Goal: Transaction & Acquisition: Purchase product/service

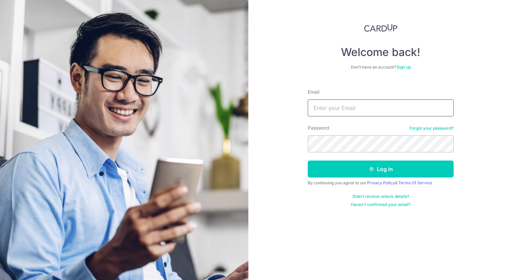
click at [364, 109] on input "Email" at bounding box center [381, 107] width 146 height 17
type input "kennethgqr@gmail.com"
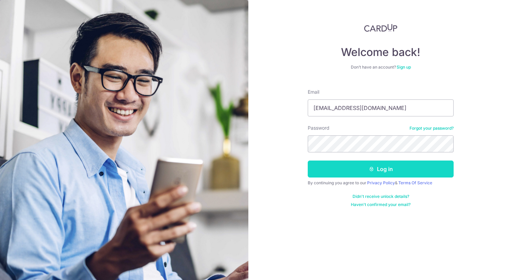
click at [389, 168] on button "Log in" at bounding box center [381, 168] width 146 height 17
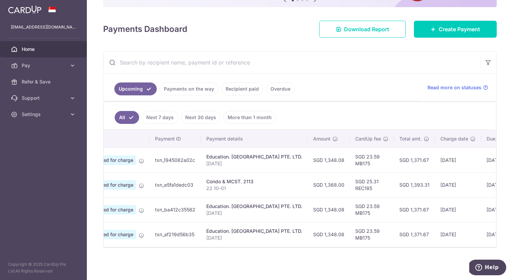
scroll to position [0, 16]
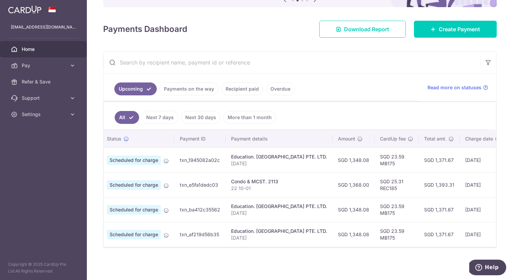
click at [188, 90] on link "Payments on the way" at bounding box center [188, 88] width 59 height 13
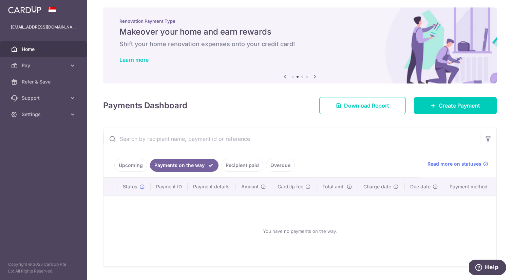
scroll to position [23, 0]
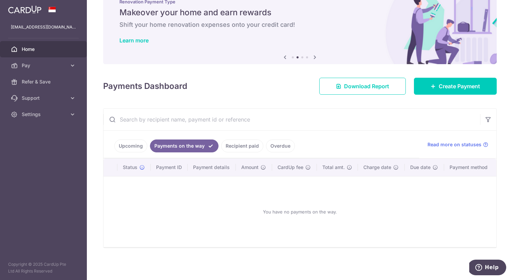
click at [125, 143] on link "Upcoming" at bounding box center [130, 145] width 33 height 13
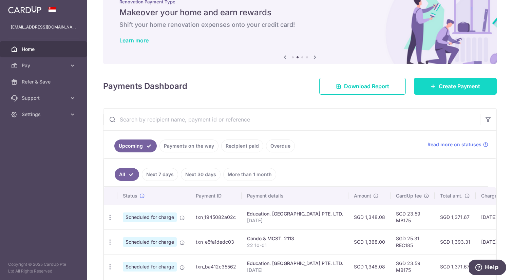
click at [439, 82] on span "Create Payment" at bounding box center [459, 86] width 41 height 8
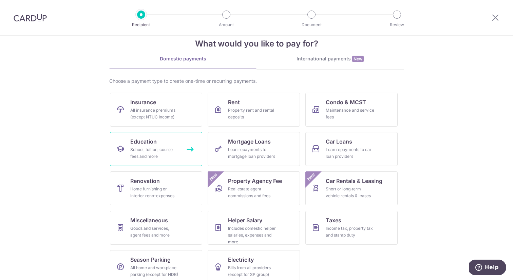
scroll to position [16, 0]
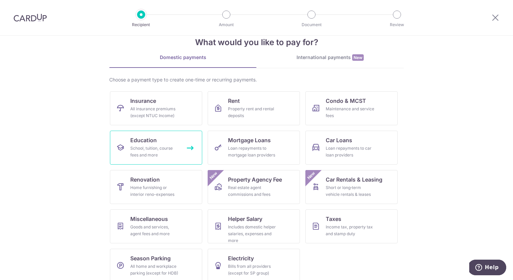
click at [155, 149] on div "School, tuition, course fees and more" at bounding box center [154, 152] width 49 height 14
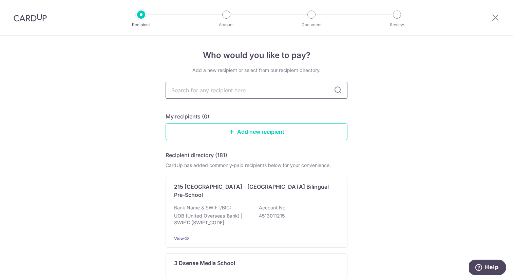
click at [240, 85] on input "text" at bounding box center [257, 90] width 182 height 17
click at [216, 91] on input "text" at bounding box center [257, 90] width 182 height 17
type input "mapl"
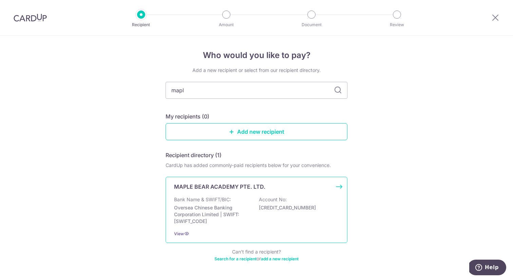
click at [337, 185] on div "MAPLE BEAR ACADEMY PTE. LTD. Bank Name & SWIFT/BIC: Oversea Chinese Banking Cor…" at bounding box center [257, 210] width 182 height 66
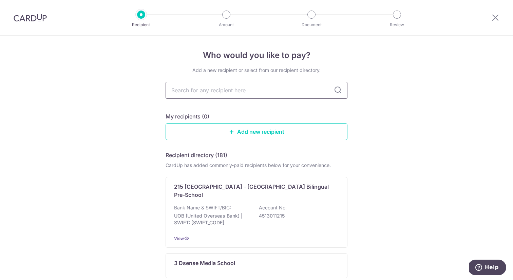
click at [225, 93] on input "text" at bounding box center [257, 90] width 182 height 17
type input "m"
click at [226, 94] on input "m" at bounding box center [257, 90] width 182 height 17
type input "maple bear"
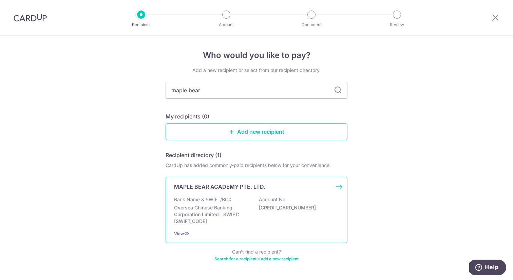
click at [336, 186] on div "MAPLE BEAR ACADEMY PTE. LTD. Bank Name & SWIFT/BIC: Oversea Chinese Banking Cor…" at bounding box center [257, 210] width 182 height 66
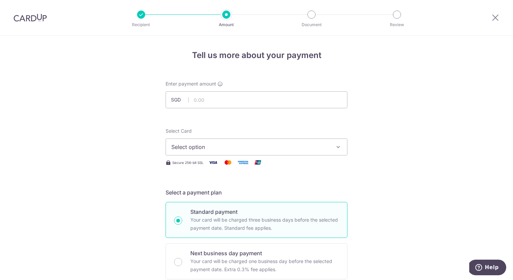
click at [217, 153] on button "Select option" at bounding box center [257, 146] width 182 height 17
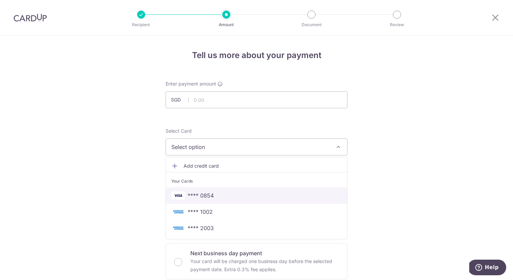
click at [213, 194] on span "**** 0854" at bounding box center [201, 195] width 26 height 8
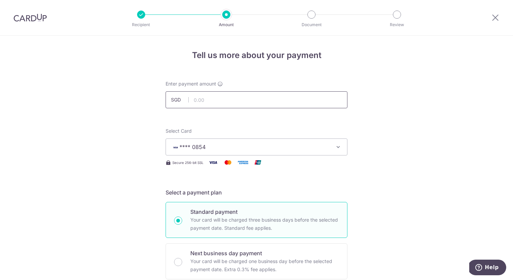
click at [225, 103] on input "text" at bounding box center [257, 99] width 182 height 17
click at [218, 96] on input "text" at bounding box center [257, 99] width 182 height 17
type input "10,718.40"
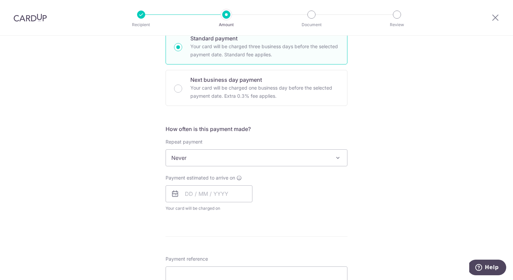
scroll to position [184, 0]
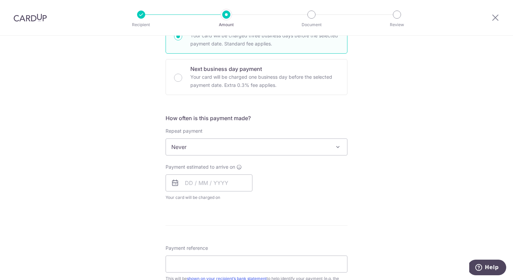
click at [250, 203] on div "How often is this payment made? Repeat payment Never Every week Every month Eve…" at bounding box center [257, 160] width 182 height 92
click at [219, 183] on input "text" at bounding box center [209, 182] width 87 height 17
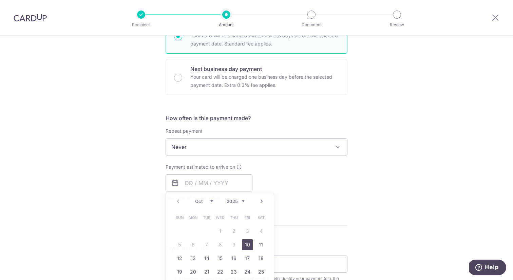
click at [309, 209] on form "Enter payment amount SGD 10,718.40 10718.40 Select Card **** 0854 Add credit ca…" at bounding box center [257, 164] width 182 height 537
click at [229, 186] on input "text" at bounding box center [209, 182] width 87 height 17
click at [249, 242] on link "10" at bounding box center [247, 244] width 11 height 11
type input "10/10/2025"
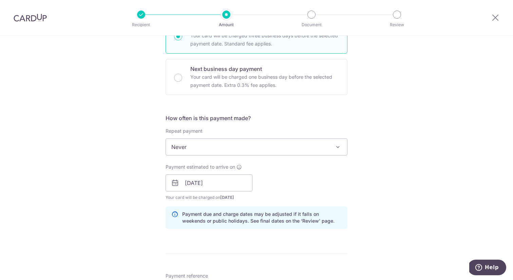
click at [284, 189] on div "Payment estimated to arrive on 10/10/2025 Prev Next Oct Nov Dec 2025 2026 2027 …" at bounding box center [256, 181] width 190 height 37
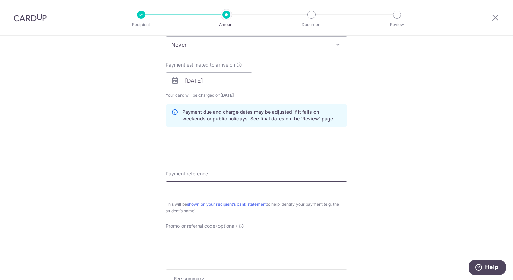
scroll to position [290, 0]
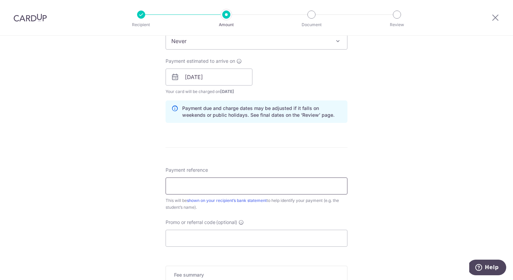
click at [221, 186] on input "Payment reference" at bounding box center [257, 185] width 182 height 17
type input "Goh Hui En Emma"
click at [222, 242] on input "Promo or referral code (optional)" at bounding box center [257, 238] width 182 height 17
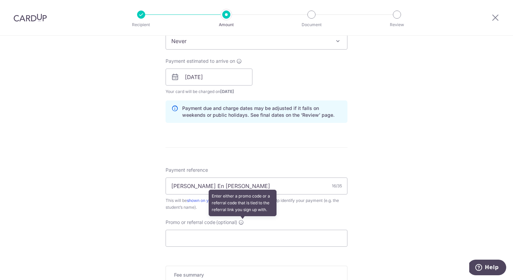
click at [243, 221] on icon at bounding box center [240, 221] width 5 height 5
click at [243, 230] on input "Promo or referral code (optional) Enter either a promo code or a referral code …" at bounding box center [257, 238] width 182 height 17
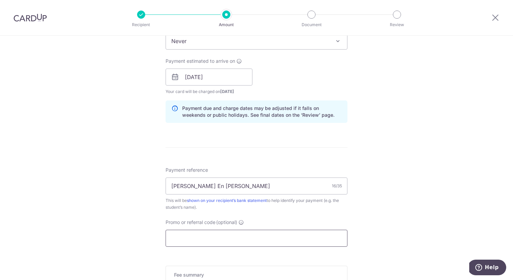
click at [204, 244] on input "Promo or referral code (optional)" at bounding box center [257, 238] width 182 height 17
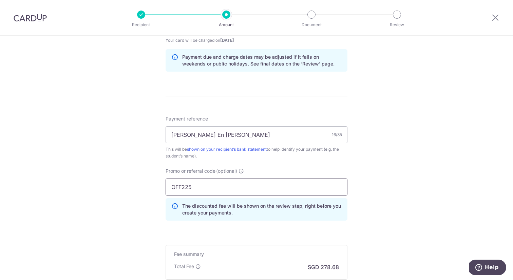
scroll to position [428, 0]
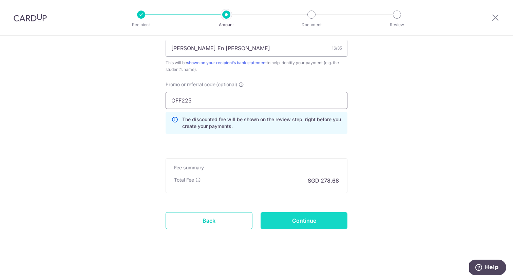
type input "OFF225"
click at [282, 220] on input "Continue" at bounding box center [303, 220] width 87 height 17
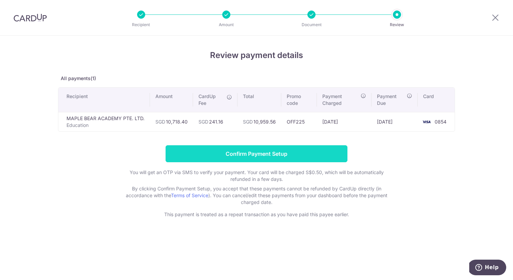
click at [251, 153] on input "Confirm Payment Setup" at bounding box center [257, 153] width 182 height 17
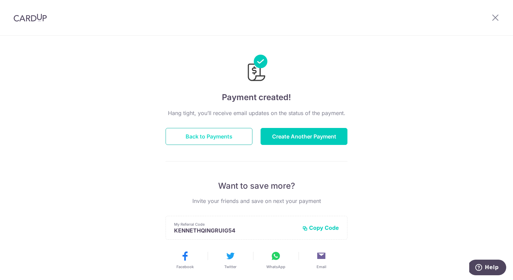
click at [219, 134] on button "Back to Payments" at bounding box center [209, 136] width 87 height 17
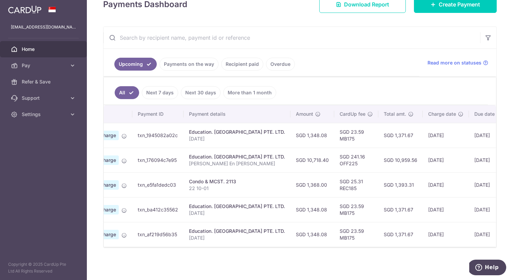
scroll to position [0, 55]
